Goal: Task Accomplishment & Management: Use online tool/utility

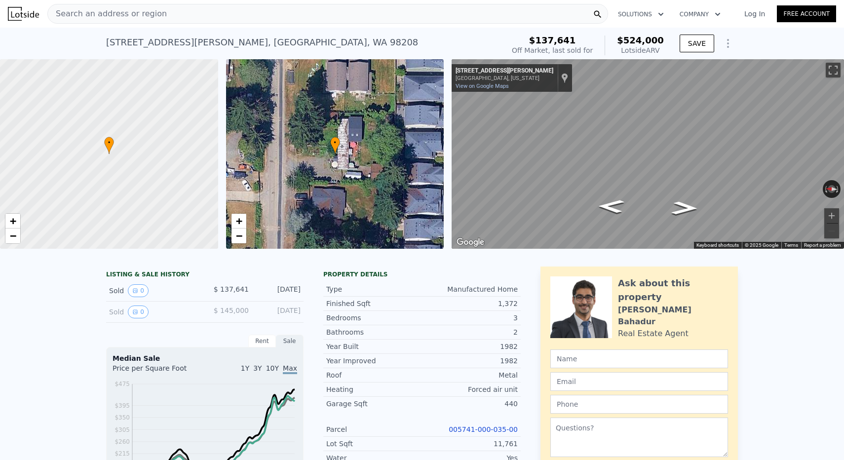
click at [165, 16] on div "Search an address or region" at bounding box center [327, 14] width 561 height 20
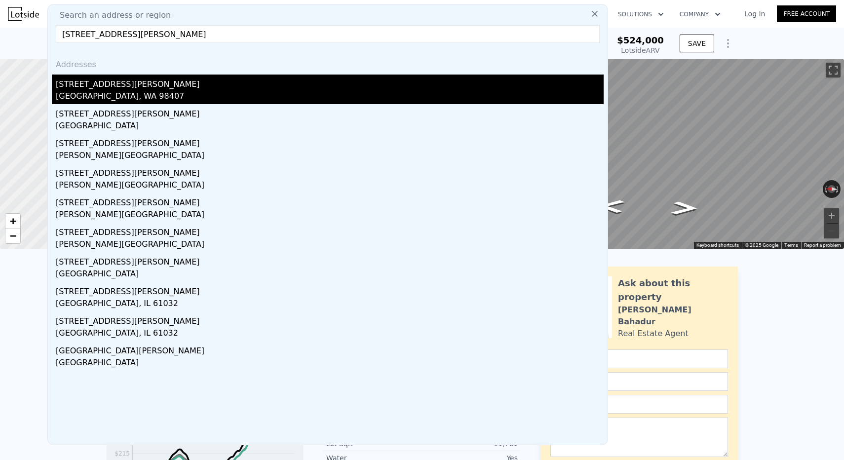
type input "[STREET_ADDRESS][PERSON_NAME]"
click at [128, 83] on div "[STREET_ADDRESS][PERSON_NAME]" at bounding box center [330, 83] width 548 height 16
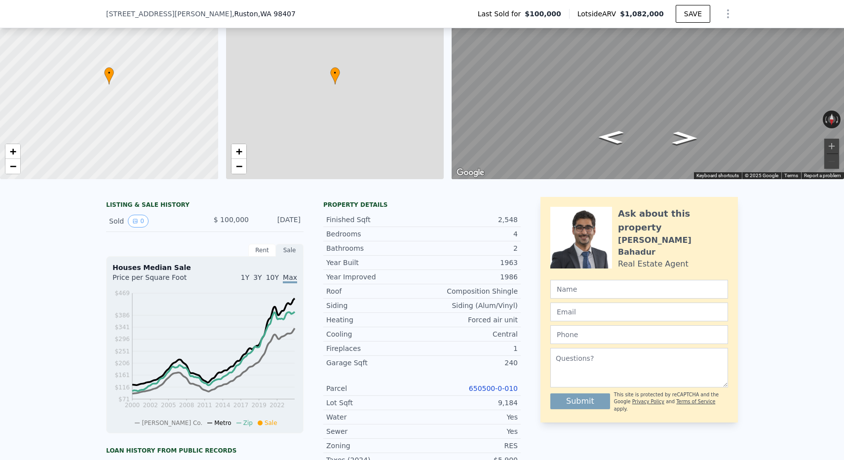
scroll to position [144, 0]
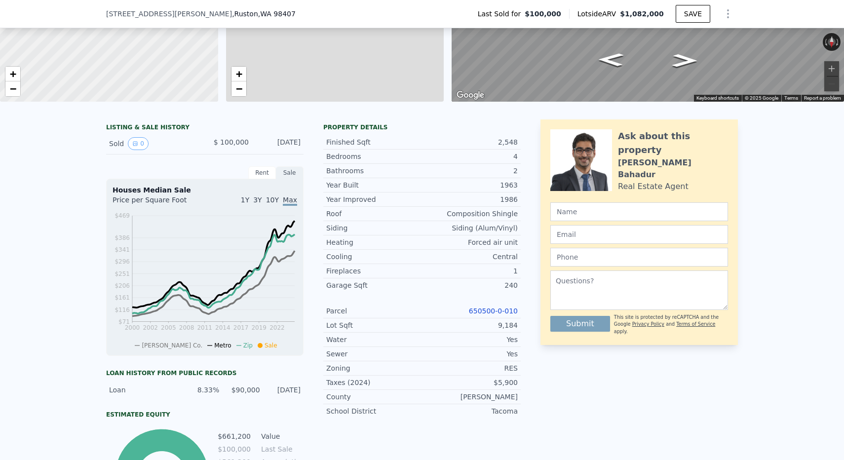
click at [487, 308] on link "650500-0-010" at bounding box center [493, 311] width 49 height 8
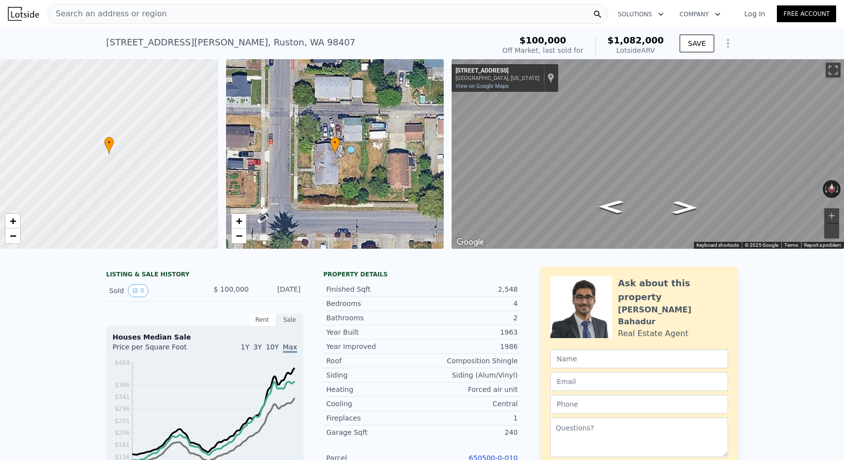
scroll to position [0, 0]
click at [174, 10] on div "Search an address or region" at bounding box center [327, 14] width 561 height 20
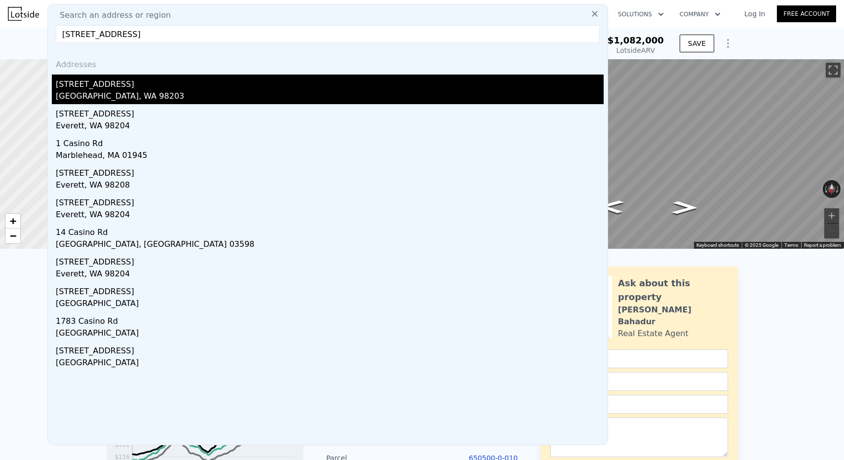
type input "[STREET_ADDRESS]"
click at [164, 90] on div "[STREET_ADDRESS]" at bounding box center [330, 83] width 548 height 16
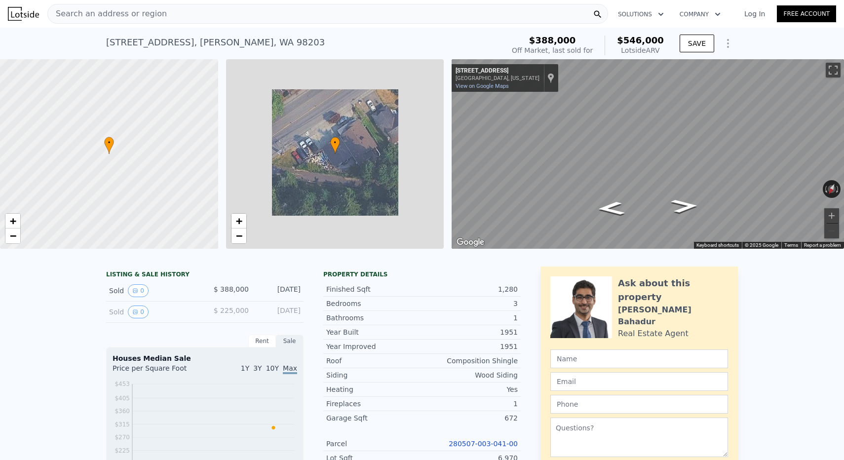
scroll to position [114, 0]
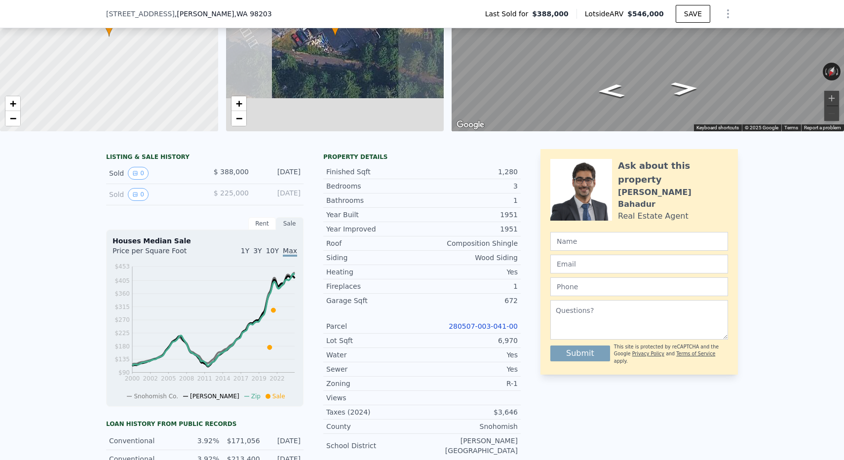
click at [496, 325] on link "280507-003-041-00" at bounding box center [483, 326] width 69 height 8
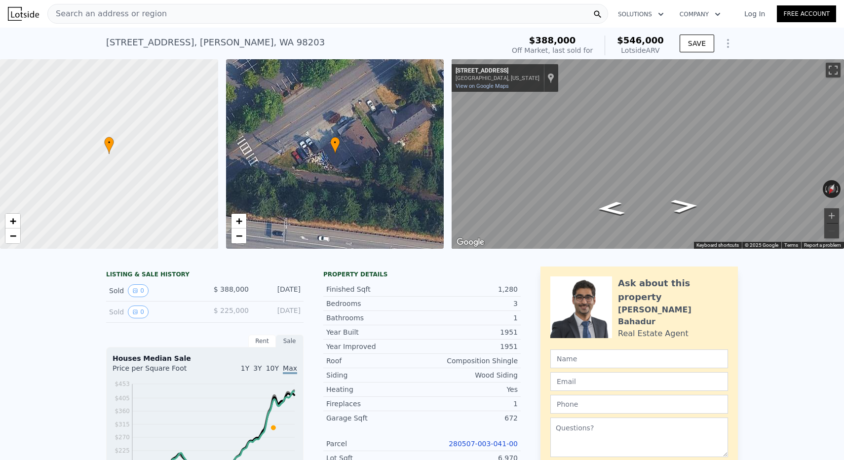
scroll to position [0, 0]
click at [133, 8] on span "Search an address or region" at bounding box center [107, 14] width 119 height 12
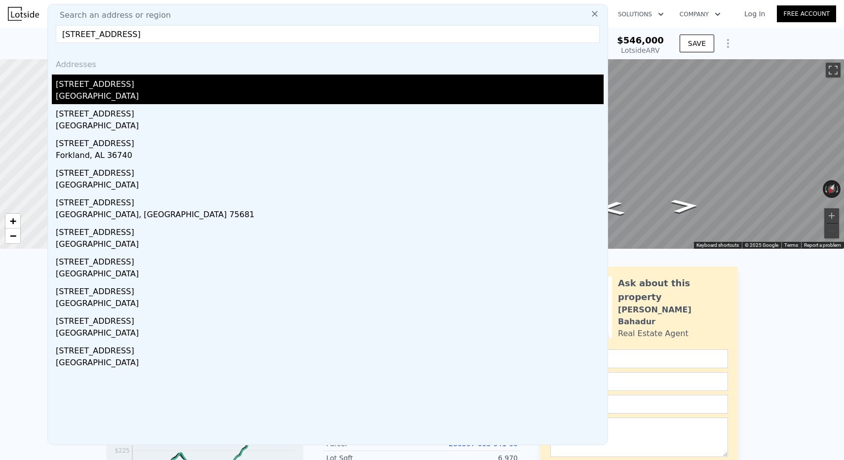
type input "[STREET_ADDRESS]"
click at [168, 97] on div "[GEOGRAPHIC_DATA]" at bounding box center [330, 97] width 548 height 14
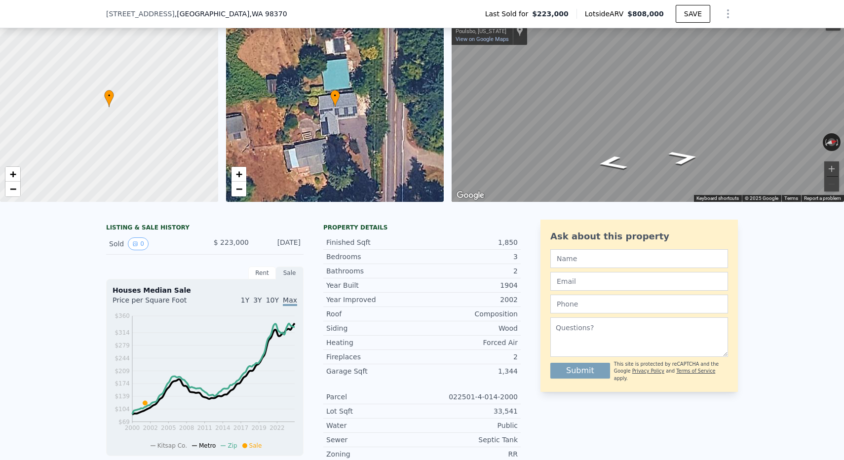
scroll to position [38, 0]
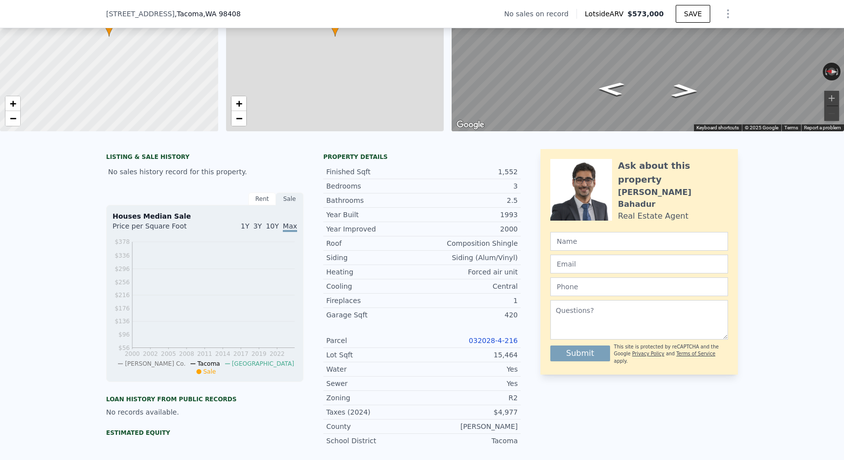
scroll to position [119, 0]
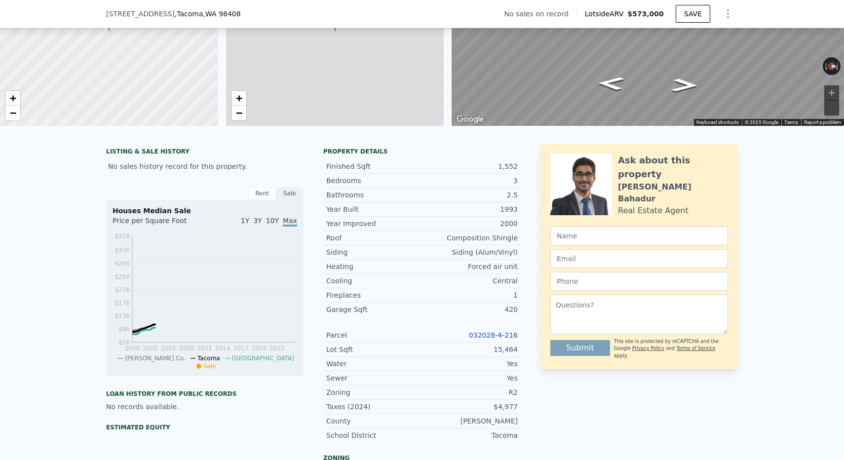
click at [473, 328] on div "Parcel 032028-4-216" at bounding box center [421, 335] width 197 height 14
click at [477, 335] on link "032028-4-216" at bounding box center [493, 335] width 49 height 8
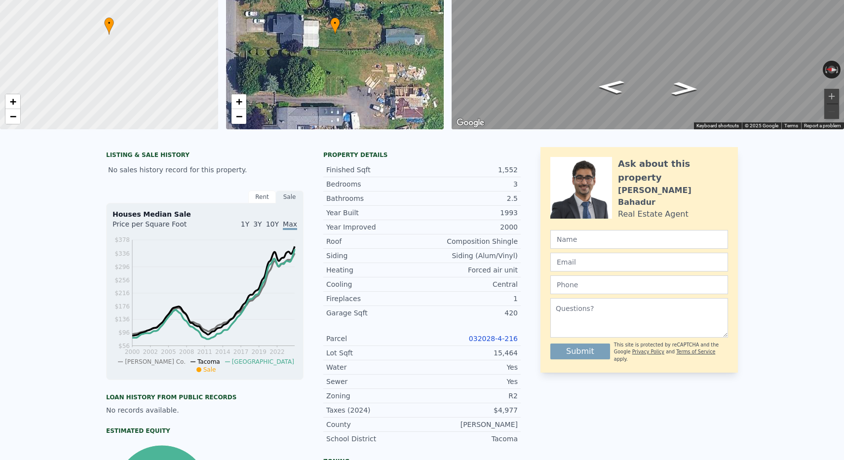
scroll to position [0, 0]
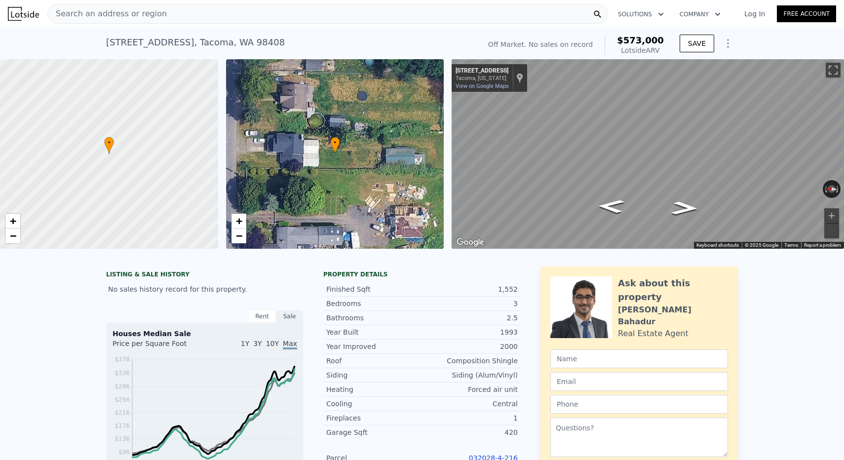
click at [169, 20] on div "Search an address or region" at bounding box center [327, 14] width 561 height 20
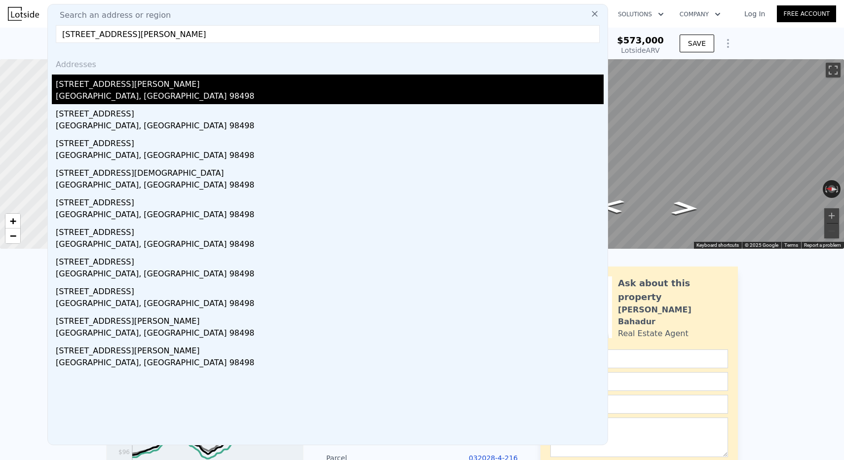
type input "10224 Sharon St SW, Lakewood, WA 98498"
click at [123, 91] on div "Lakewood, WA 98498" at bounding box center [330, 97] width 548 height 14
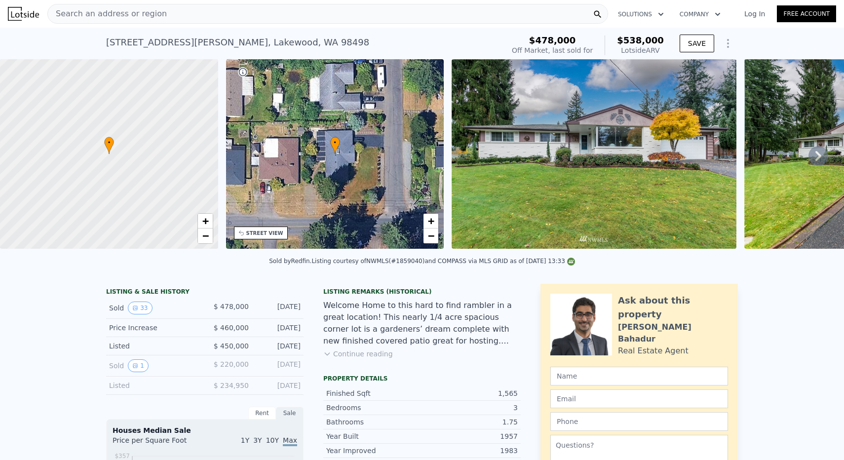
click at [99, 10] on span "Search an address or region" at bounding box center [107, 14] width 119 height 12
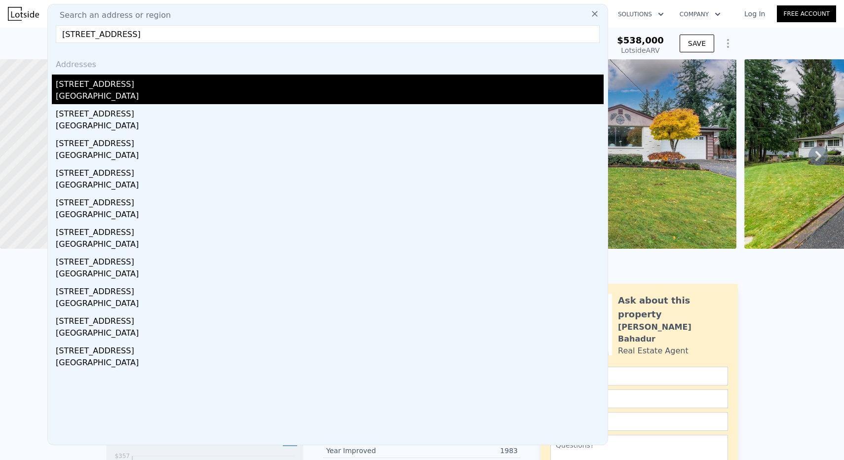
type input "4117 88th Ave NW, Gig Harbor, WA 98335"
click at [118, 91] on div "Gig Harbor, WA 98335" at bounding box center [330, 97] width 548 height 14
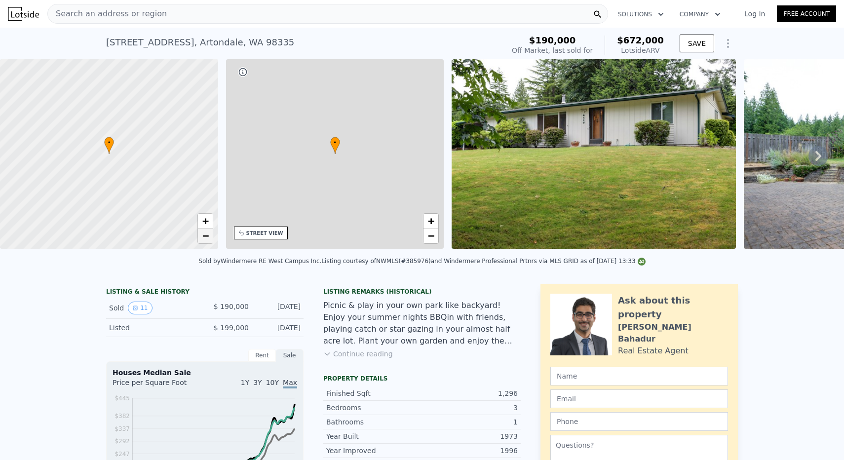
click at [205, 237] on span "−" at bounding box center [205, 236] width 6 height 12
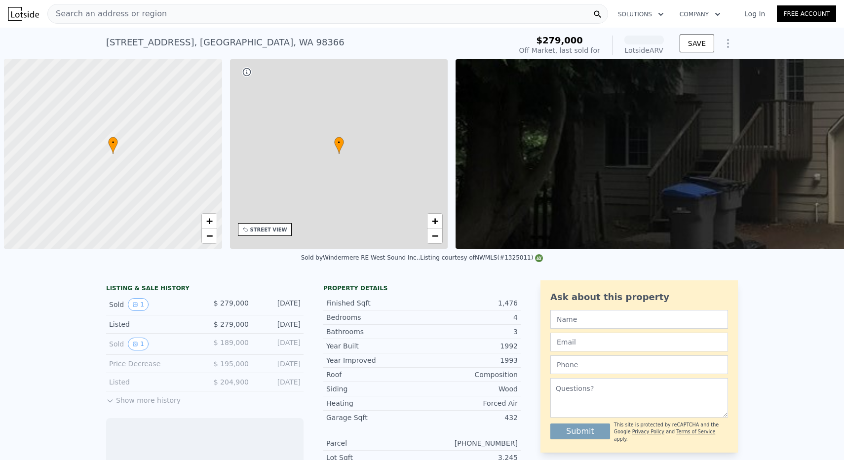
scroll to position [0, 4]
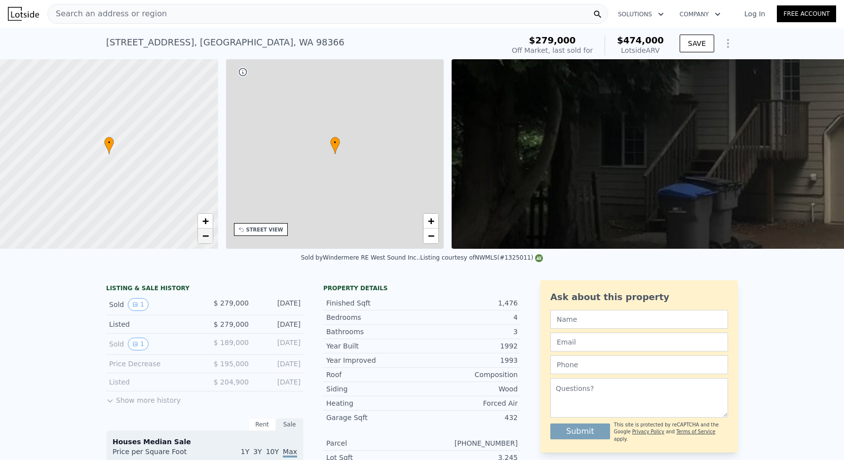
click at [202, 241] on span "−" at bounding box center [205, 236] width 6 height 12
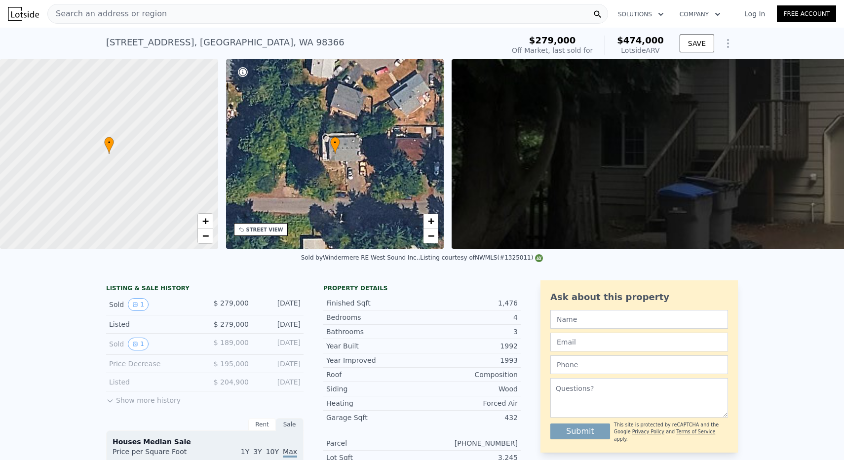
click at [143, 13] on span "Search an address or region" at bounding box center [107, 14] width 119 height 12
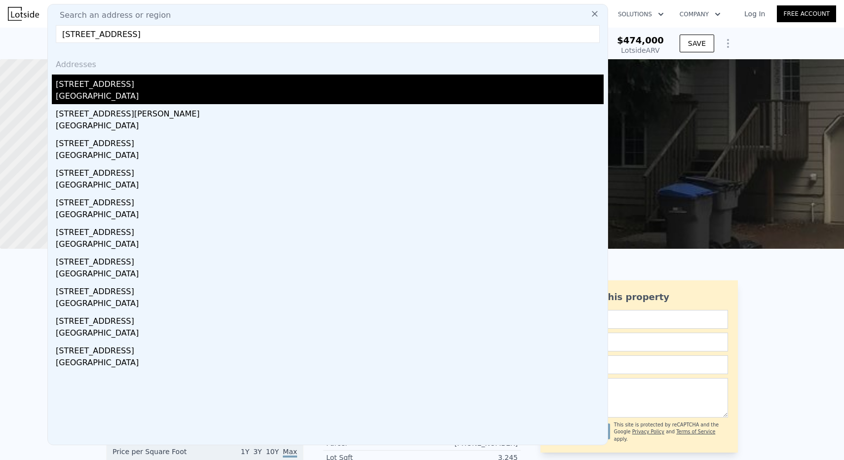
type input "13030 136th Ave NE"
click at [154, 82] on div "13030 136th Ave NE" at bounding box center [330, 83] width 548 height 16
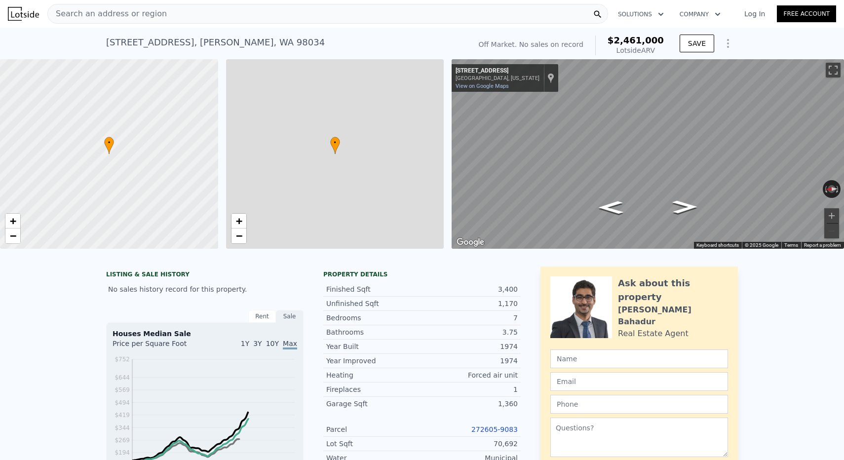
click at [487, 430] on link "272605-9083" at bounding box center [494, 429] width 46 height 8
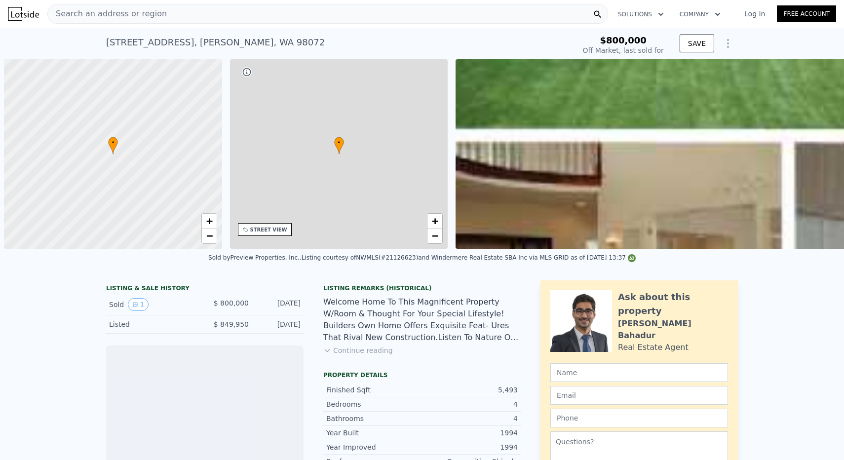
scroll to position [0, 4]
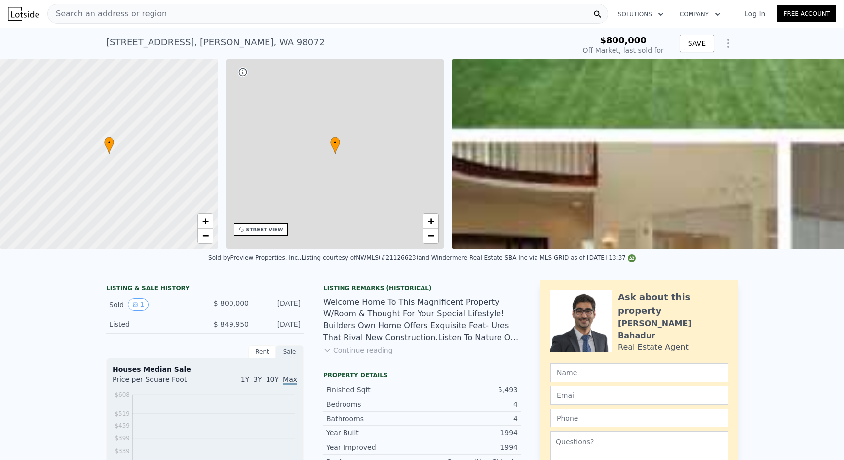
click at [724, 40] on icon "Show Options" at bounding box center [728, 44] width 12 height 12
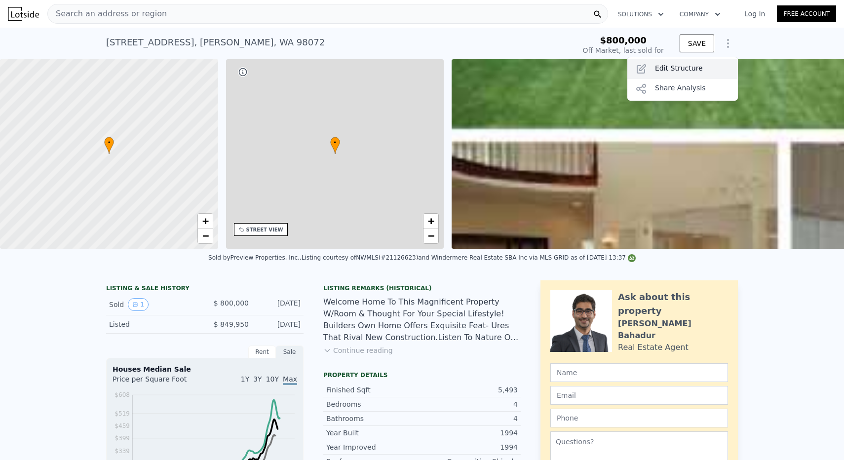
click at [665, 71] on div "Edit Structure" at bounding box center [682, 69] width 111 height 20
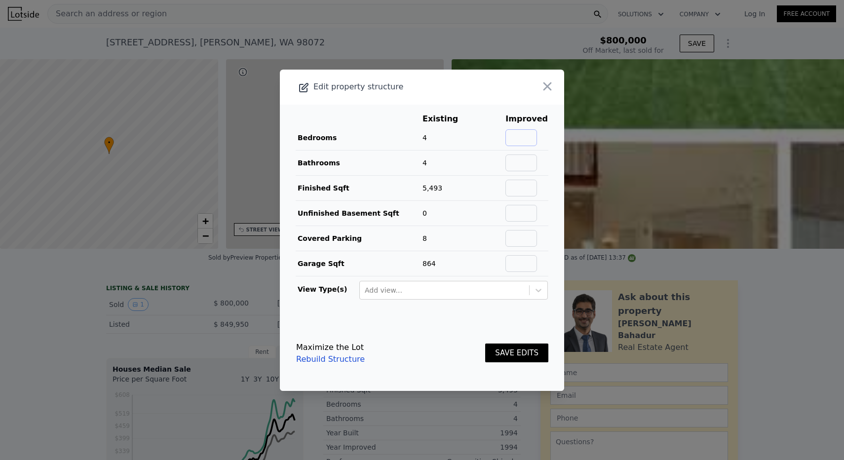
click at [519, 145] on td at bounding box center [526, 137] width 43 height 25
type input "4"
click at [534, 165] on input "text" at bounding box center [521, 162] width 32 height 17
type input "4"
click at [527, 187] on input "text" at bounding box center [521, 188] width 32 height 17
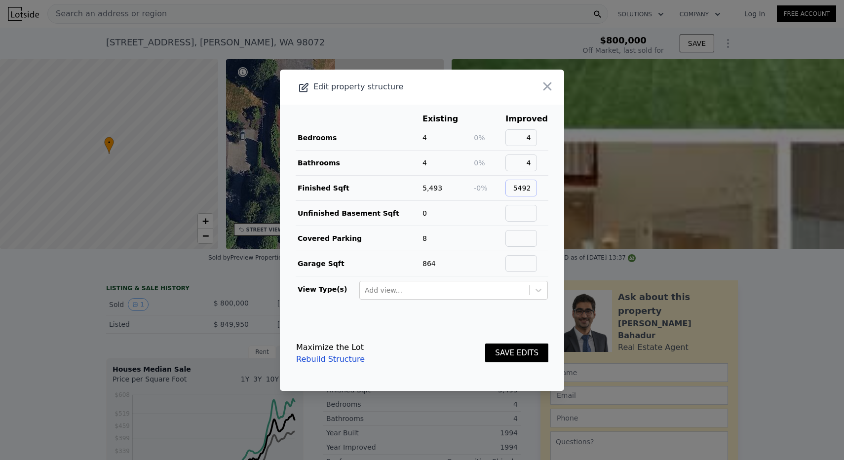
type input "5492"
click at [537, 208] on input "text" at bounding box center [521, 213] width 32 height 17
type input "0"
click at [537, 233] on input "text" at bounding box center [521, 238] width 32 height 17
type input "8"
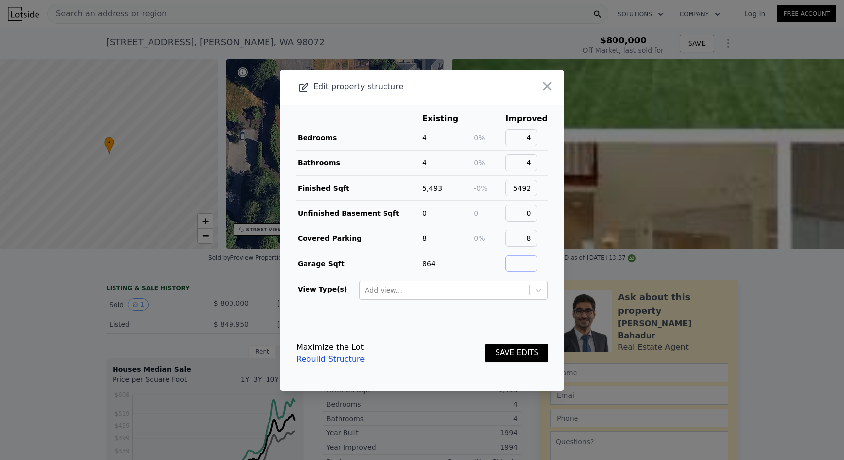
click at [525, 261] on input "text" at bounding box center [521, 263] width 32 height 17
type input "864"
click at [517, 351] on button "SAVE EDITS" at bounding box center [516, 353] width 63 height 19
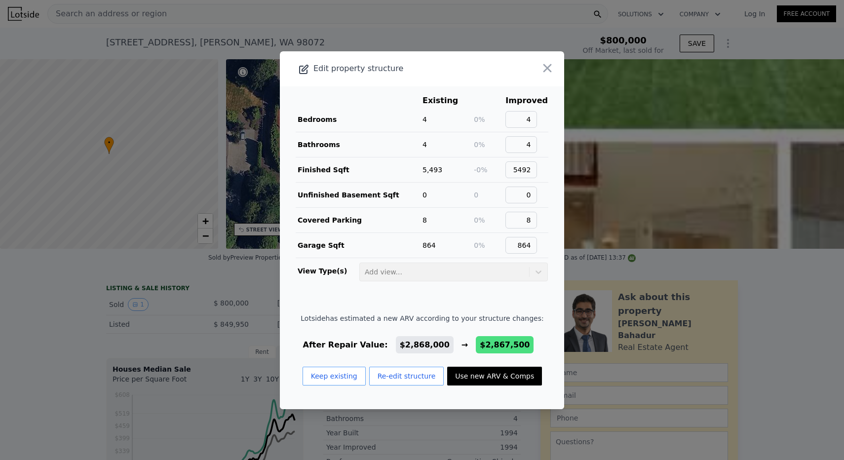
click at [479, 380] on button "Use new ARV & Comps" at bounding box center [494, 376] width 95 height 19
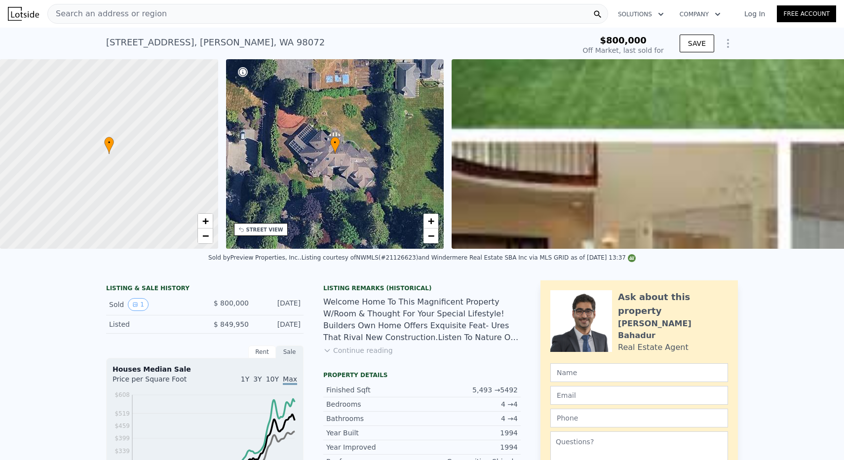
type input "$ 2,867,500"
type input "$ 1,731,297"
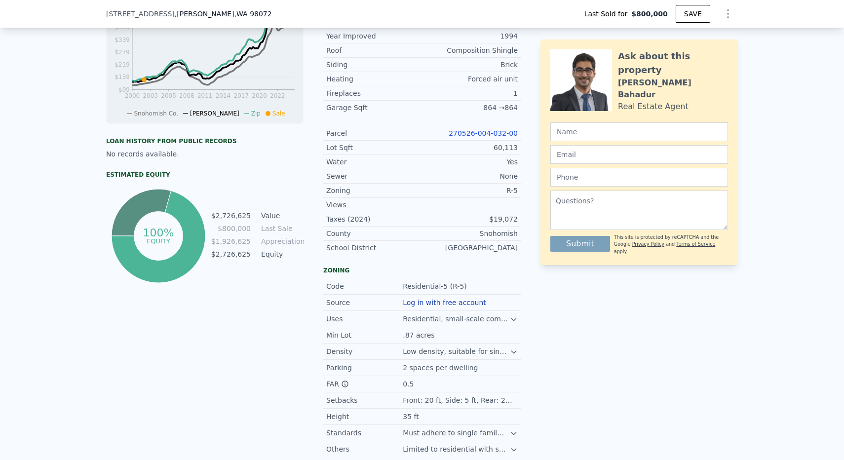
scroll to position [212, 0]
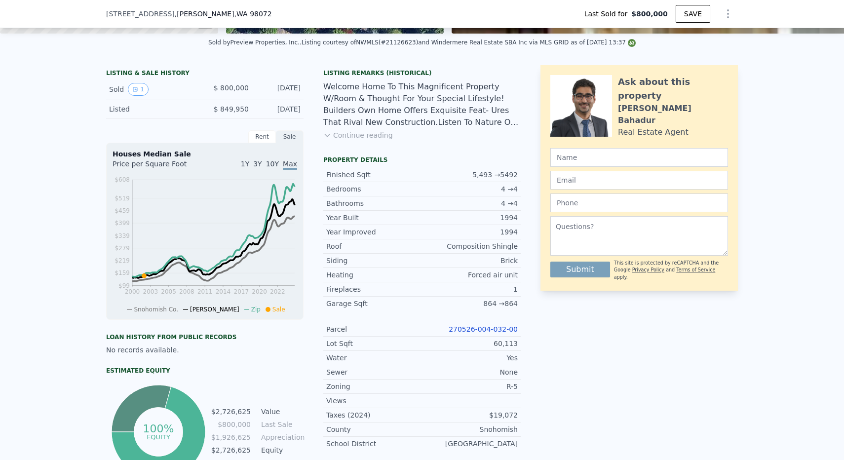
type input "$ 2,868,000"
type input "$ 1,731,755"
click at [489, 330] on link "270526-004-032-00" at bounding box center [483, 329] width 69 height 8
